Goal: Information Seeking & Learning: Learn about a topic

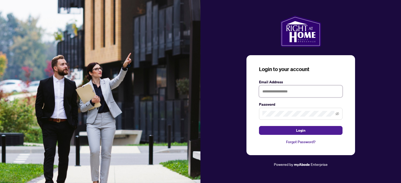
click at [292, 94] on input "text" at bounding box center [300, 92] width 83 height 12
type input "**********"
click at [259, 126] on button "Login" at bounding box center [300, 130] width 83 height 9
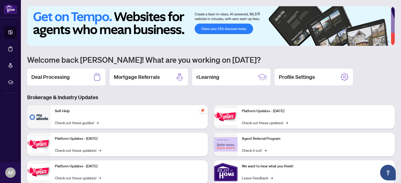
drag, startPoint x: 317, startPoint y: 117, endPoint x: 315, endPoint y: 137, distance: 20.2
click at [315, 138] on div "Platform Updates - [DATE] Check out these updates! → Agent Referral Program Che…" at bounding box center [304, 160] width 187 height 111
click at [248, 75] on div "rLearning" at bounding box center [231, 77] width 78 height 17
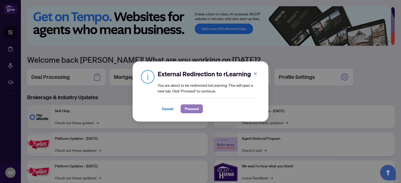
click at [187, 112] on span "Proceed" at bounding box center [192, 109] width 14 height 8
